Goal: Navigation & Orientation: Find specific page/section

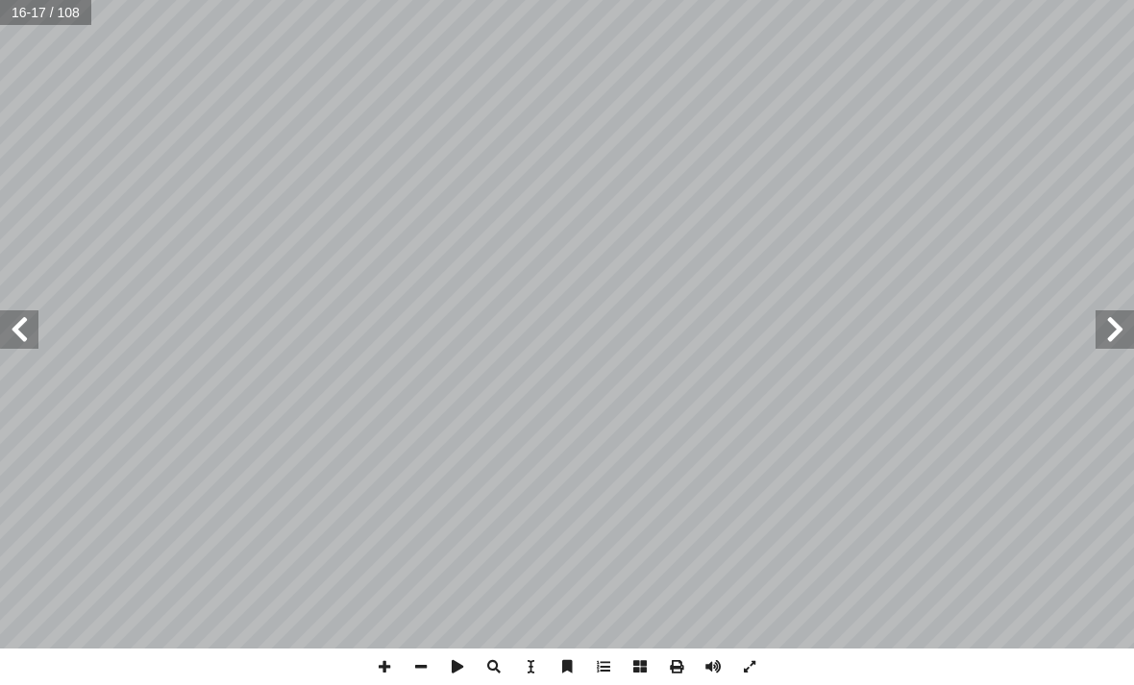
click at [1103, 322] on span at bounding box center [1114, 329] width 38 height 38
click at [1121, 316] on span at bounding box center [1114, 329] width 38 height 38
click at [1107, 322] on span at bounding box center [1114, 329] width 38 height 38
click at [32, 334] on span at bounding box center [19, 329] width 38 height 38
click at [1130, 330] on span at bounding box center [1114, 329] width 38 height 38
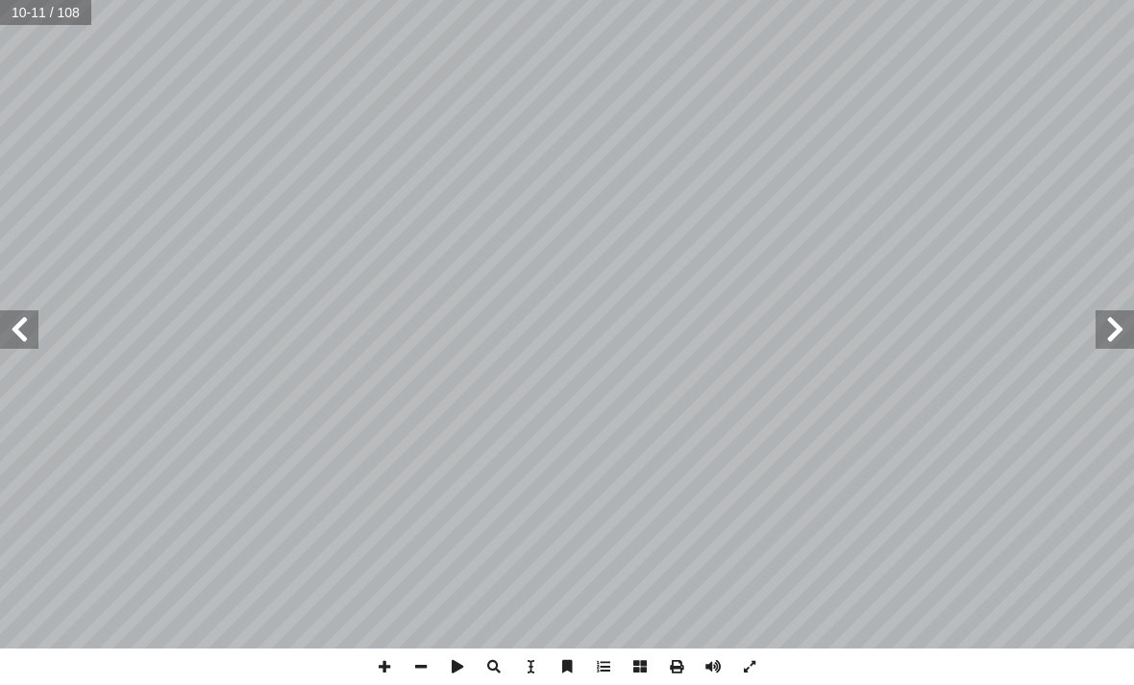
click at [12, 321] on span at bounding box center [19, 329] width 38 height 38
click at [35, 322] on span at bounding box center [19, 329] width 38 height 38
click at [34, 318] on span at bounding box center [19, 329] width 38 height 38
click at [28, 314] on span at bounding box center [19, 329] width 38 height 38
